Goal: Task Accomplishment & Management: Manage account settings

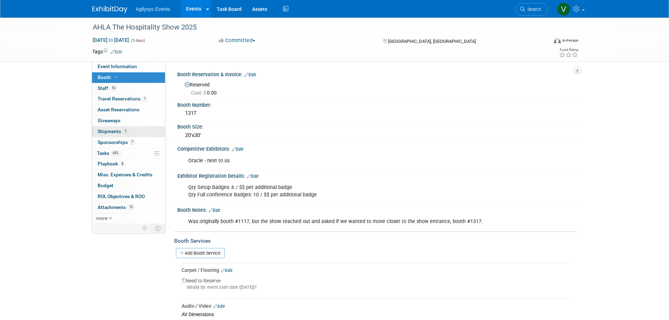
click at [123, 132] on span "1" at bounding box center [125, 131] width 5 height 5
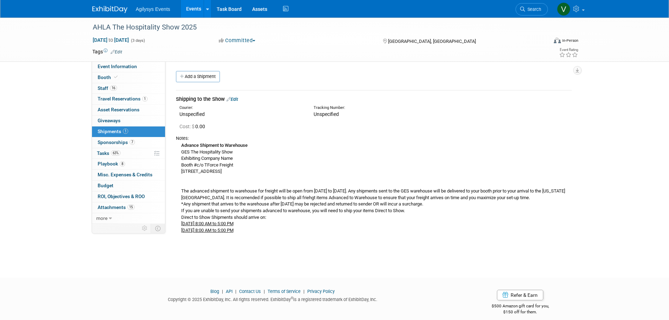
click at [201, 75] on link "Add a Shipment" at bounding box center [198, 76] width 44 height 11
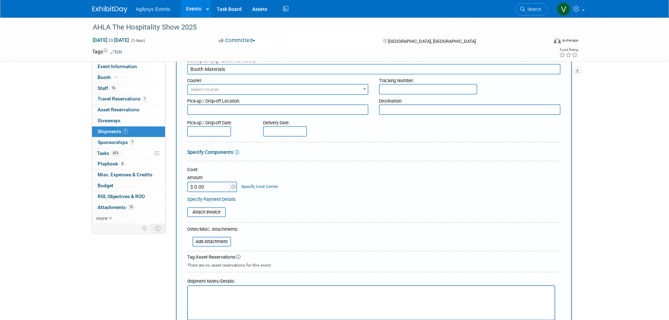
scroll to position [140, 0]
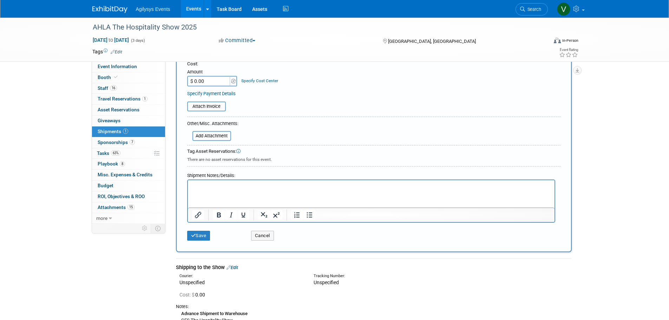
type input "Booth Materials"
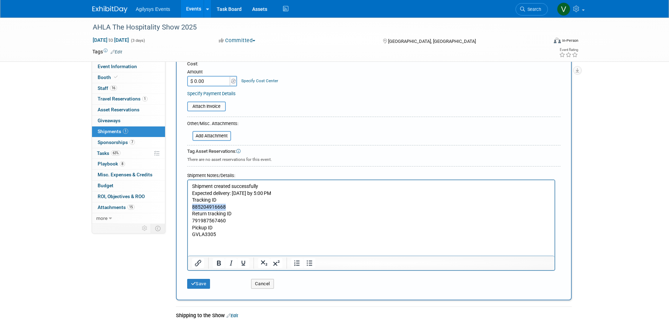
drag, startPoint x: 225, startPoint y: 207, endPoint x: 192, endPoint y: 208, distance: 33.0
click at [192, 193] on p "885204916668" at bounding box center [371, 207] width 359 height 7
copy p "885204916668"
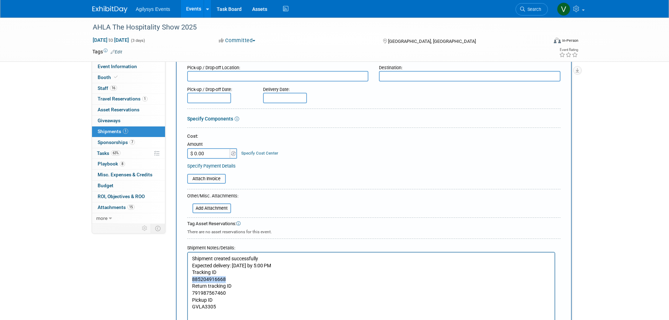
scroll to position [0, 0]
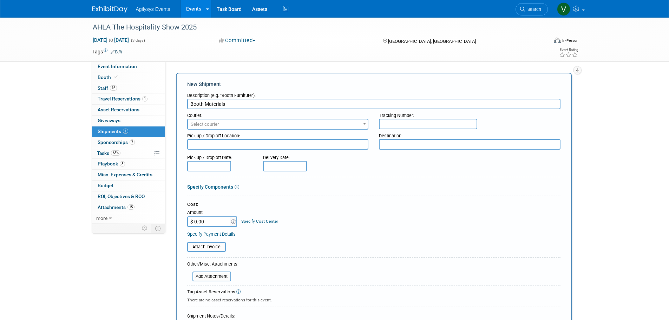
click at [400, 122] on input "text" at bounding box center [428, 124] width 98 height 11
type input "885204916668"
click at [239, 128] on span "Select courier" at bounding box center [278, 124] width 180 height 10
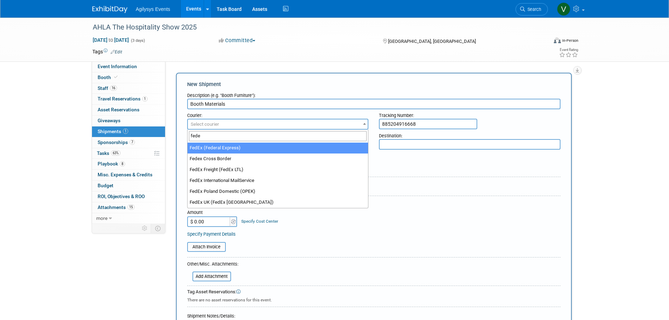
type input "fede"
drag, startPoint x: 234, startPoint y: 150, endPoint x: 234, endPoint y: 155, distance: 5.3
select select "206"
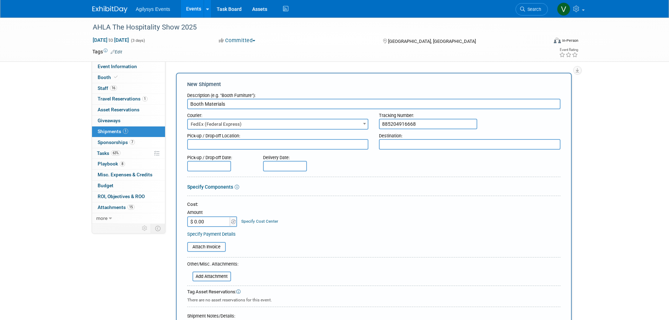
click at [207, 168] on input "text" at bounding box center [209, 166] width 44 height 11
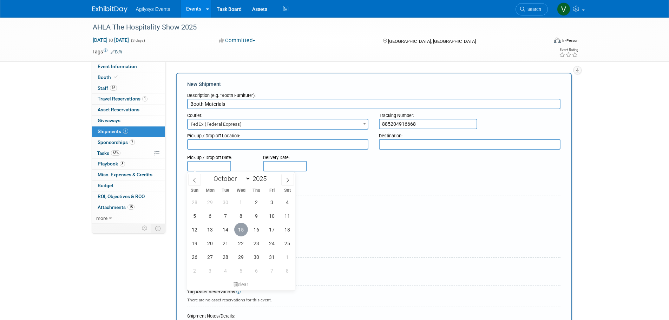
click at [240, 193] on span "15" at bounding box center [241, 230] width 14 height 14
type input "[DATE]"
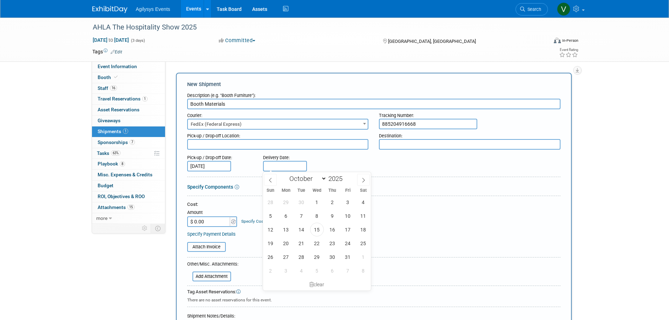
click at [276, 166] on input "text" at bounding box center [285, 166] width 44 height 11
click at [352, 193] on span "17" at bounding box center [348, 230] width 14 height 14
type input "[DATE]"
click at [377, 193] on form "Description (e.g. "Booth Furniture"): Booth Materials Courier: 007EX 17 Post Se…" at bounding box center [373, 260] width 373 height 343
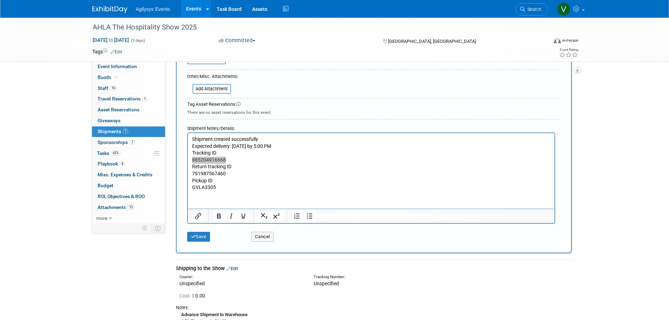
scroll to position [211, 0]
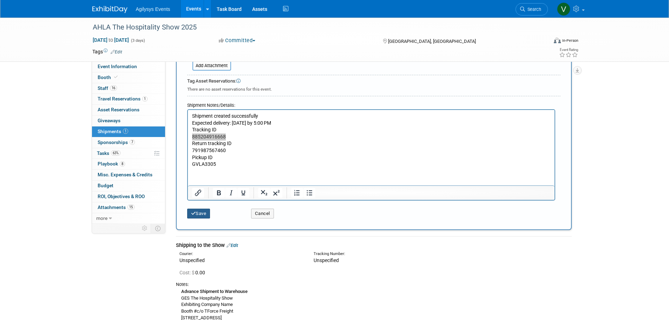
click at [199, 193] on button "Save" at bounding box center [198, 214] width 23 height 10
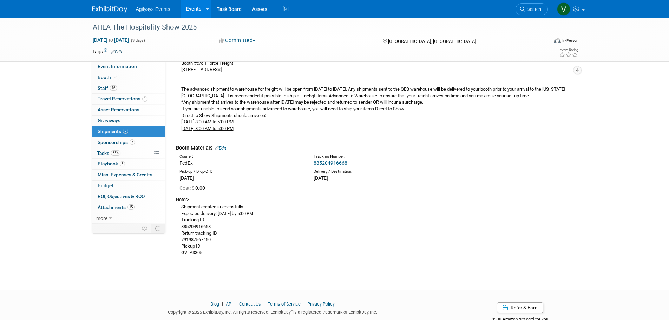
scroll to position [105, 0]
